Goal: Complete application form: Fill out and submit a form for a specific purpose

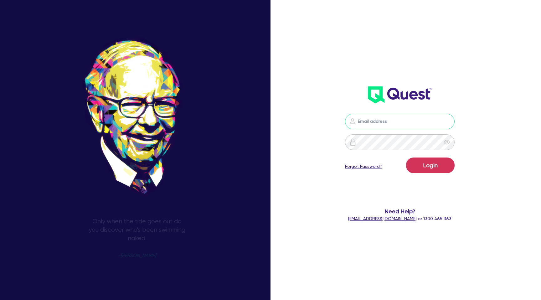
click at [419, 124] on input "email" at bounding box center [400, 122] width 110 height 16
type input "[PERSON_NAME][EMAIL_ADDRESS][DOMAIN_NAME]"
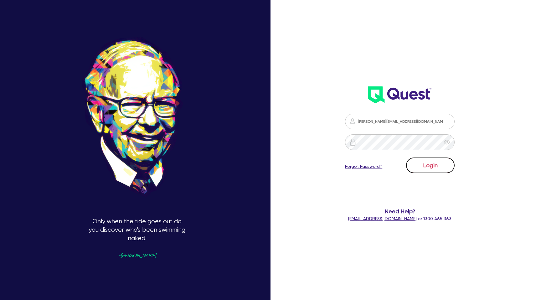
click at [433, 167] on button "Login" at bounding box center [430, 165] width 49 height 16
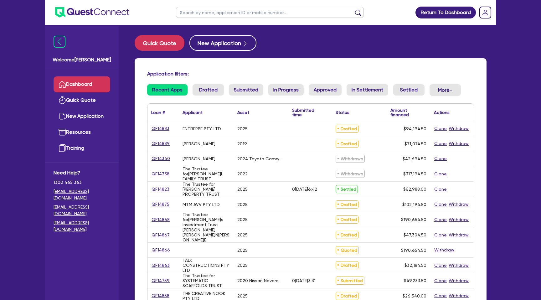
click at [201, 14] on input "text" at bounding box center [270, 12] width 188 height 11
type input "AAA"
click at [353, 9] on button "submit" at bounding box center [358, 13] width 10 height 9
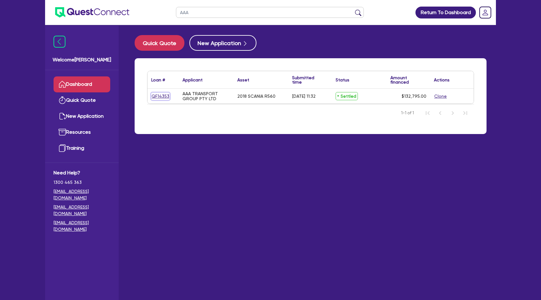
click at [165, 97] on link "QF14353" at bounding box center [160, 96] width 18 height 7
select select "PRIMARY_ASSETS"
select select "HEAVY_TRUCKS"
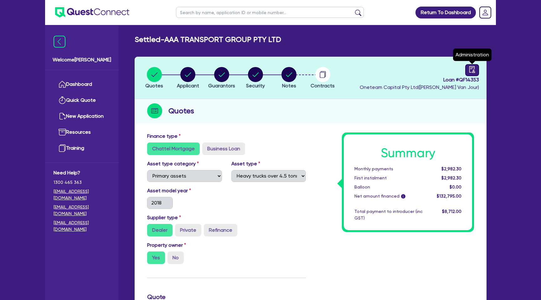
click at [474, 73] on link at bounding box center [472, 70] width 14 height 12
select select "SETTLED"
select select "Scotpac"
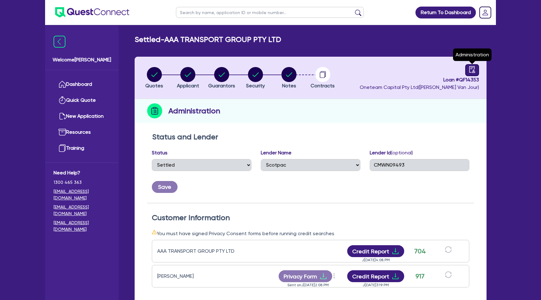
click at [472, 68] on icon "audit" at bounding box center [472, 69] width 6 height 7
click at [323, 78] on icon "button" at bounding box center [322, 74] width 15 height 15
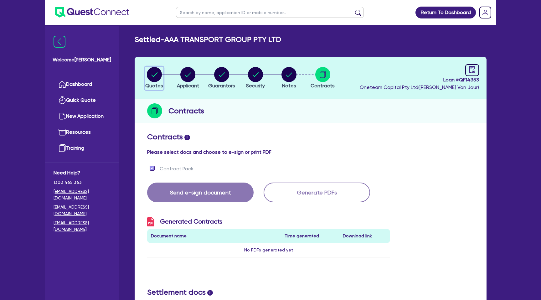
click at [155, 73] on circle "button" at bounding box center [154, 74] width 15 height 15
select select "PRIMARY_ASSETS"
select select "HEAVY_TRUCKS"
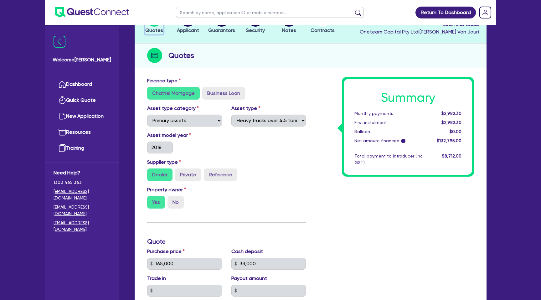
scroll to position [268, 0]
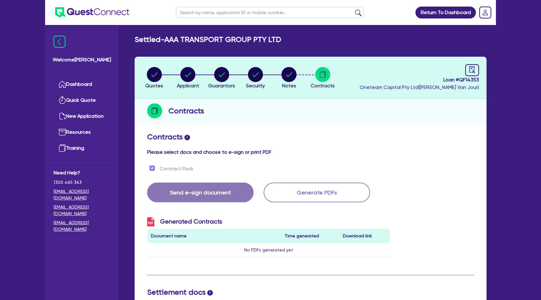
select select "SETTLED"
select select "Scotpac"
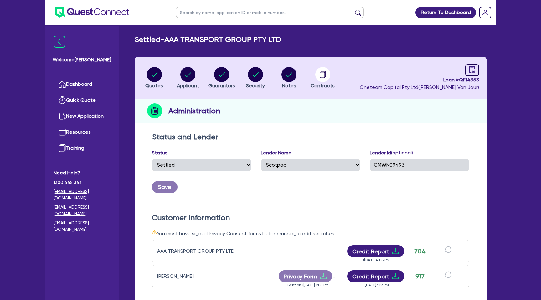
select select "PRIMARY_ASSETS"
select select "HEAVY_TRUCKS"
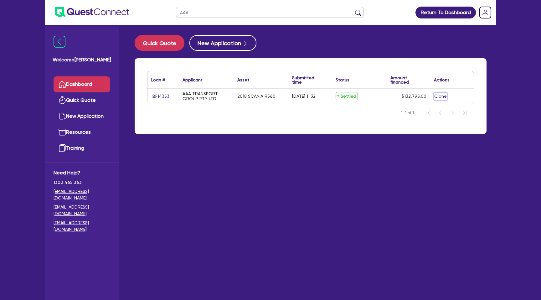
click at [442, 97] on button "Clone" at bounding box center [440, 96] width 13 height 7
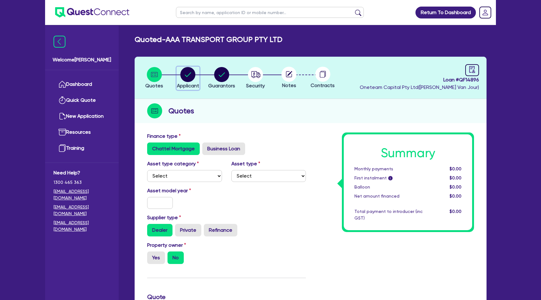
click at [194, 73] on circle "button" at bounding box center [187, 74] width 15 height 15
select select "COMPANY"
select select "TRANSPORT_WAREHOUSING"
select select "PASSENGERS_FREIGHT_TRANSPORT"
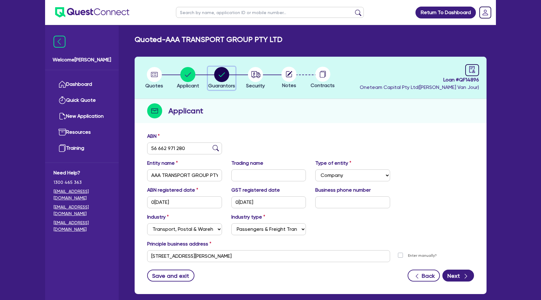
click at [220, 76] on icon "button" at bounding box center [221, 74] width 6 height 4
select select "MR"
select select "[GEOGRAPHIC_DATA]"
select select "DE_FACTO"
select select "CASH"
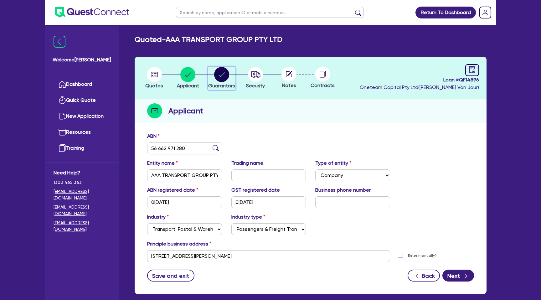
select select "VEHICLE"
select select "OTHER"
select select "VEHICLE_LOAN"
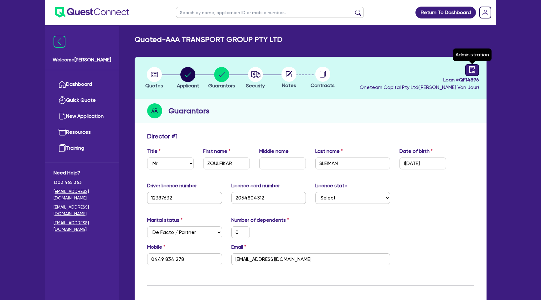
click at [473, 65] on link at bounding box center [472, 70] width 14 height 12
select select "QUOTED"
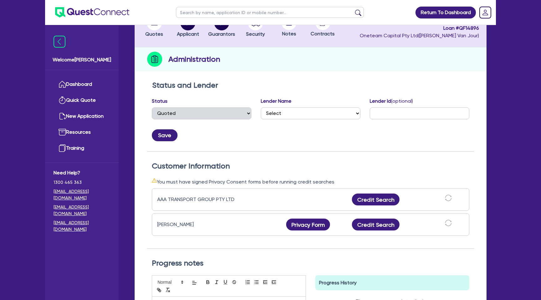
scroll to position [54, 0]
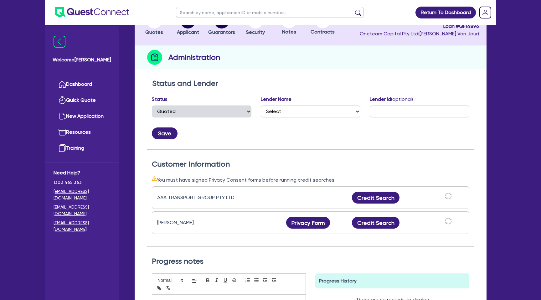
click at [343, 69] on div "Administration" at bounding box center [311, 57] width 352 height 24
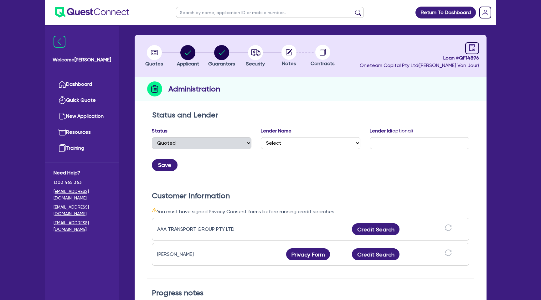
scroll to position [0, 0]
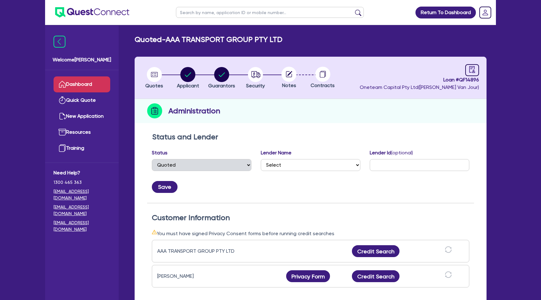
click at [81, 88] on link "Dashboard" at bounding box center [82, 84] width 57 height 16
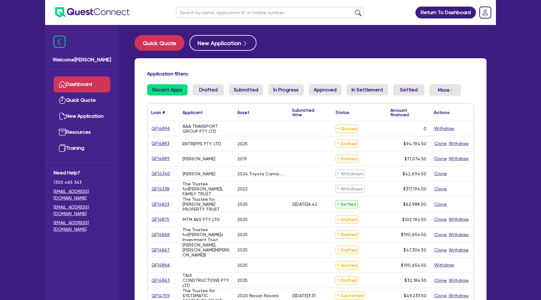
click at [254, 18] on ul at bounding box center [270, 12] width 200 height 25
click at [247, 14] on input "text" at bounding box center [270, 12] width 188 height 11
type input "dinesh"
click at [353, 9] on button "submit" at bounding box center [358, 13] width 10 height 9
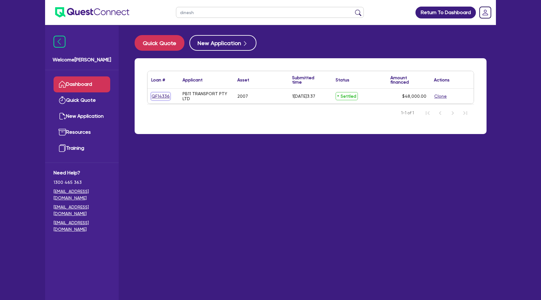
click at [160, 95] on link "QF14336" at bounding box center [160, 96] width 19 height 7
select select "PRIMARY_ASSETS"
select select "HEAVY_TRUCKS"
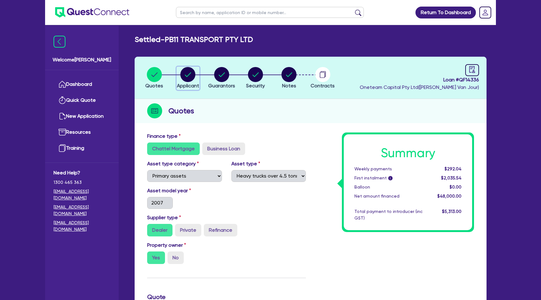
click at [190, 74] on icon "button" at bounding box center [187, 74] width 15 height 15
select select "COMPANY"
select select "TRANSPORT_WAREHOUSING"
select select "TAXI_LUXURY_CAR_SERVICES"
select select "[GEOGRAPHIC_DATA]"
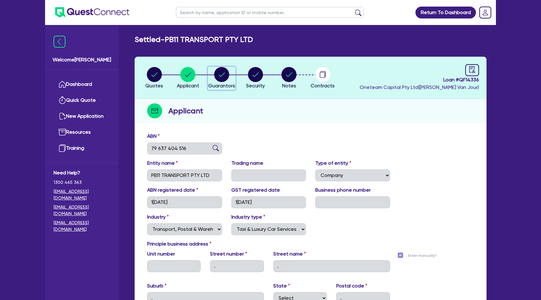
click at [222, 71] on circle "button" at bounding box center [221, 74] width 15 height 15
select select "MR"
select select "[GEOGRAPHIC_DATA]"
select select "SINGLE"
select select "CASH"
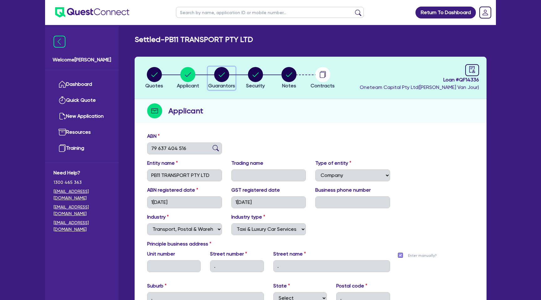
select select "VEHICLE_LOAN"
select select "TRUCK_LOAN"
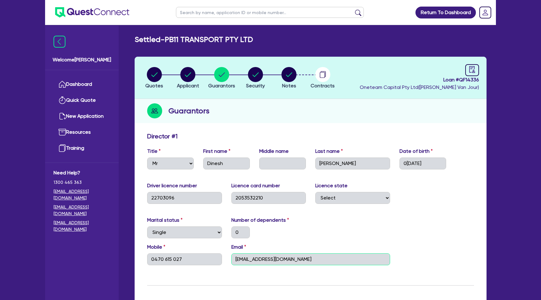
click at [260, 259] on input "[EMAIL_ADDRESS][DOMAIN_NAME]" at bounding box center [310, 259] width 159 height 12
